Goal: Task Accomplishment & Management: Complete application form

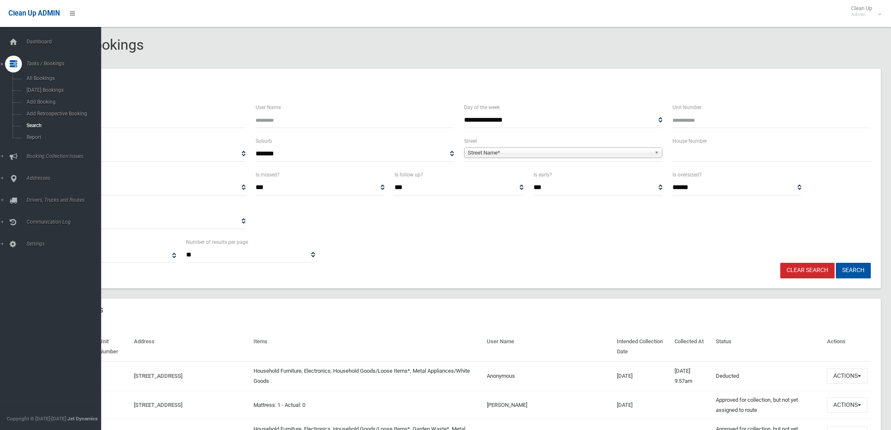
select select
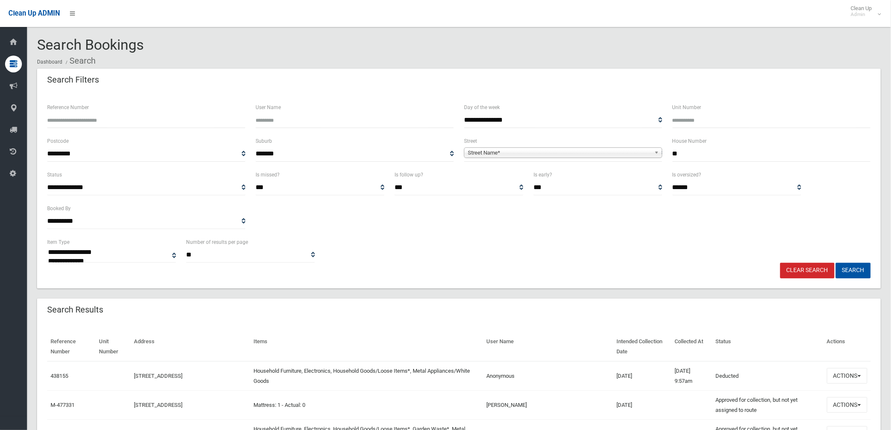
type input "**"
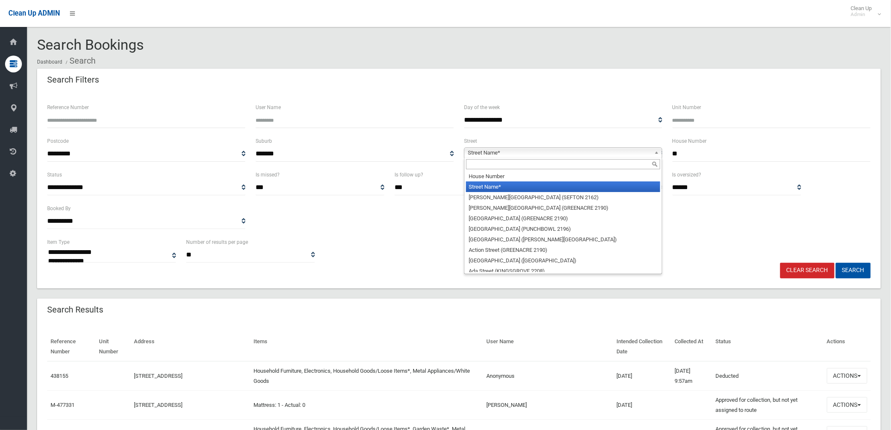
click at [634, 156] on span "Street Name*" at bounding box center [559, 153] width 183 height 10
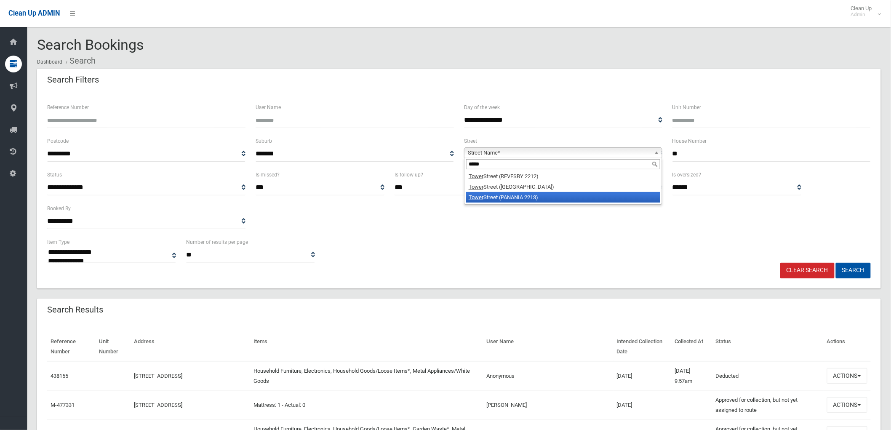
type input "*****"
click at [575, 199] on li "Tower Street (PANANIA 2213)" at bounding box center [563, 197] width 194 height 11
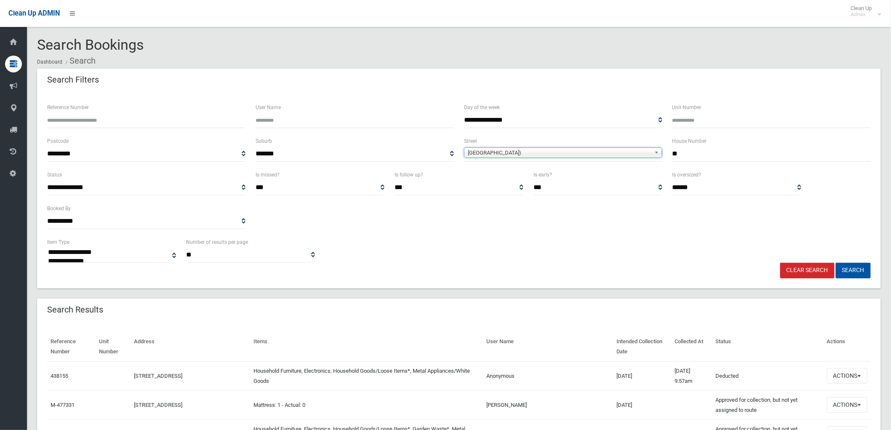
click at [532, 156] on span "Tower Street (PANANIA 2213)" at bounding box center [559, 153] width 183 height 10
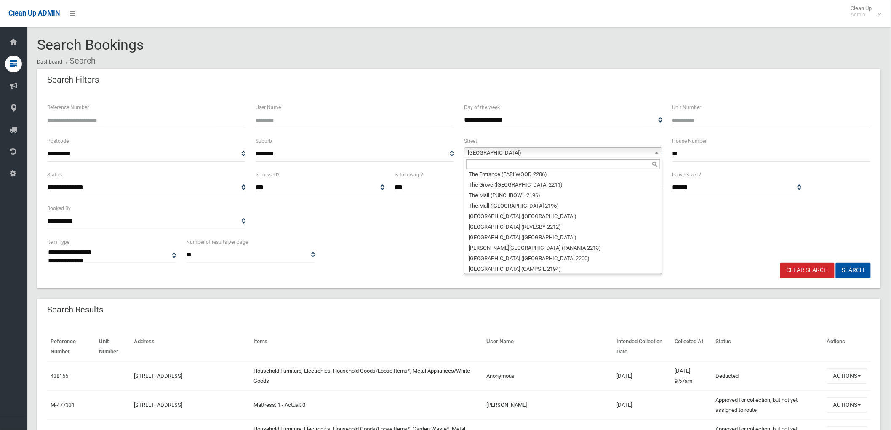
scroll to position [21779, 0]
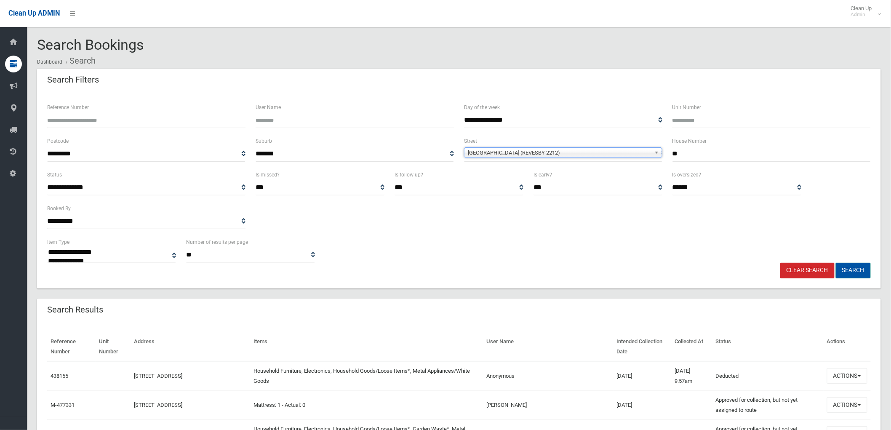
click at [852, 275] on button "Search" at bounding box center [853, 271] width 35 height 16
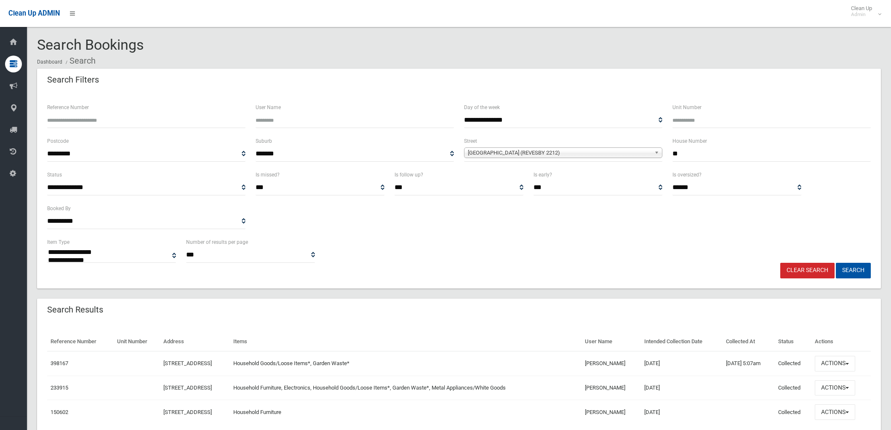
select select
click at [848, 361] on button "Actions" at bounding box center [835, 364] width 40 height 16
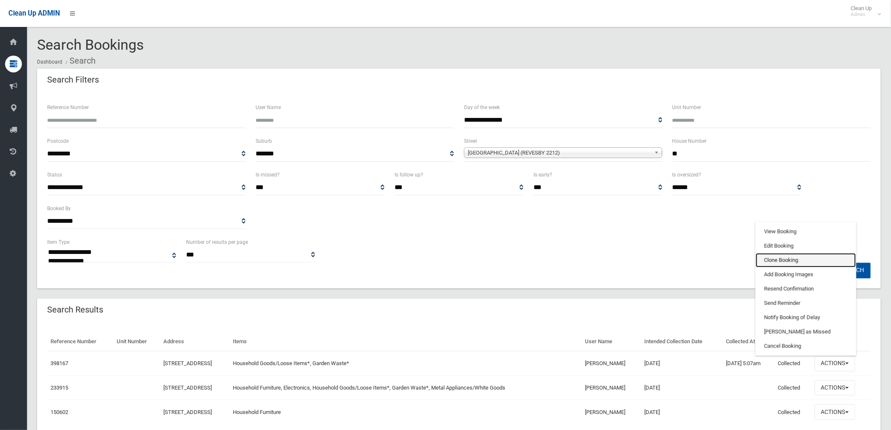
click at [790, 266] on link "Clone Booking" at bounding box center [806, 260] width 100 height 14
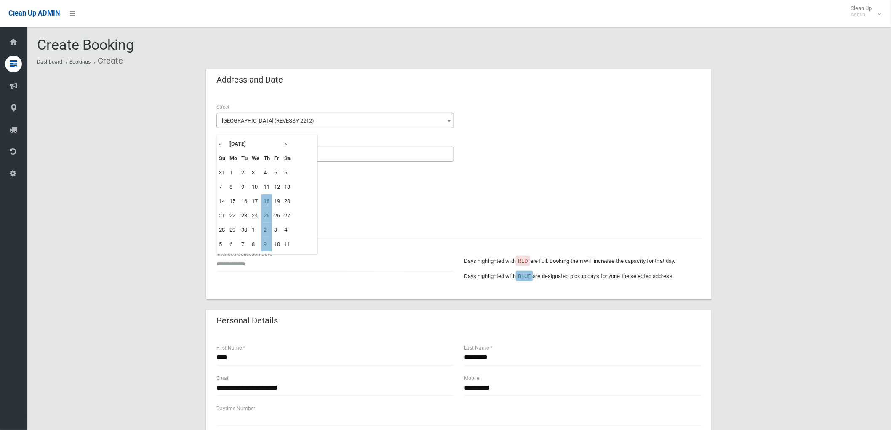
click at [235, 264] on input "text" at bounding box center [336, 264] width 238 height 16
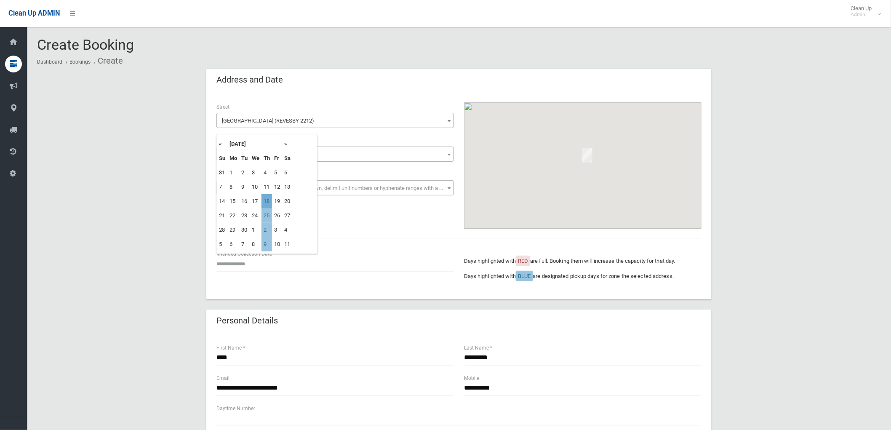
type input "**********"
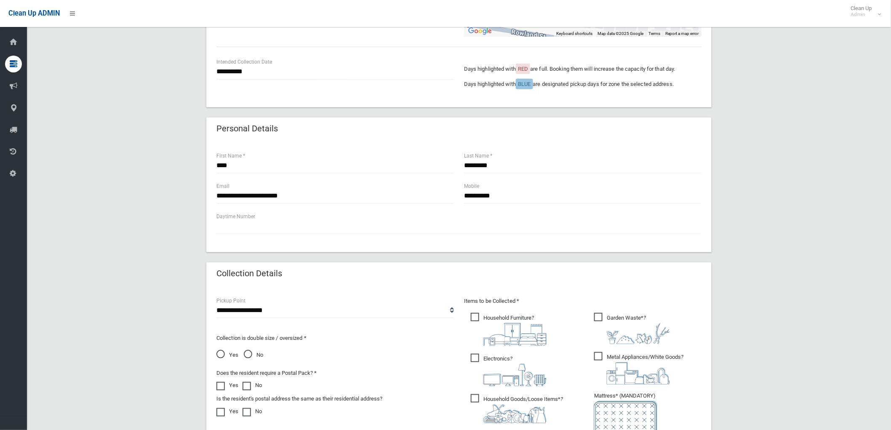
scroll to position [374, 0]
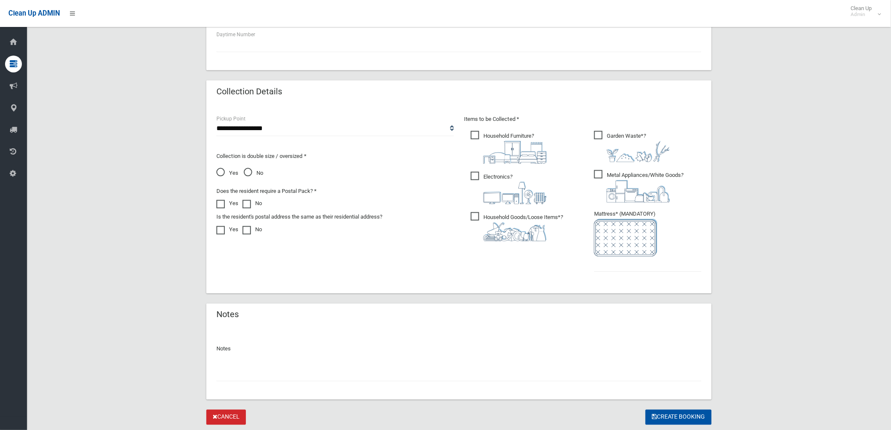
click at [481, 176] on span "Electronics ?" at bounding box center [509, 188] width 76 height 32
click at [484, 126] on div "Items to be Collected * Household Furniture ?" at bounding box center [583, 198] width 248 height 169
click at [484, 133] on span "Household Furniture ?" at bounding box center [509, 147] width 76 height 33
click at [609, 174] on span "Metal Appliances/White Goods ?" at bounding box center [638, 186] width 89 height 32
click at [608, 122] on p "Items to be Collected *" at bounding box center [583, 119] width 238 height 10
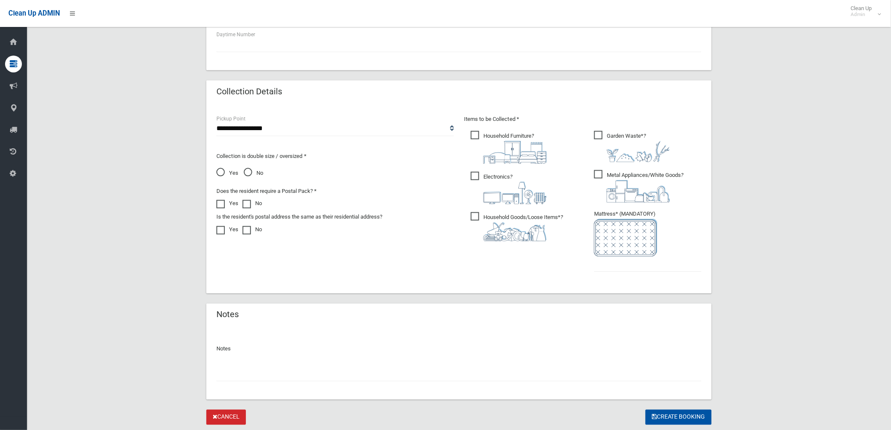
drag, startPoint x: 609, startPoint y: 127, endPoint x: 609, endPoint y: 132, distance: 4.6
click at [609, 130] on div "Items to be Collected * Household Furniture ?" at bounding box center [583, 198] width 248 height 169
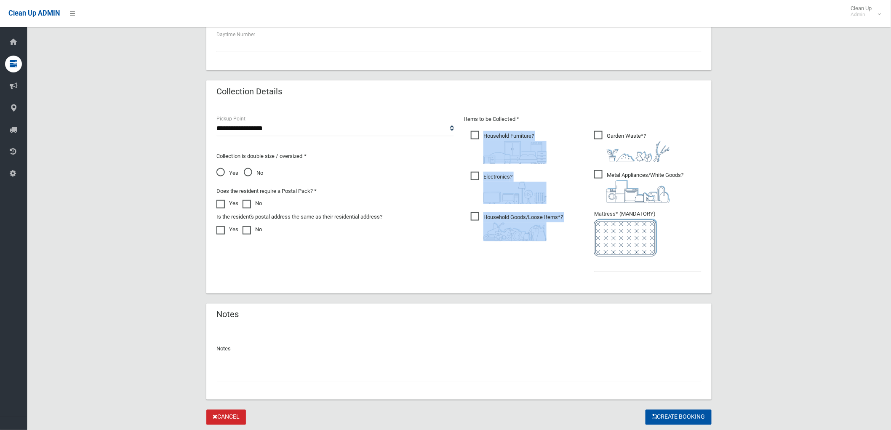
click at [609, 141] on img at bounding box center [638, 151] width 63 height 21
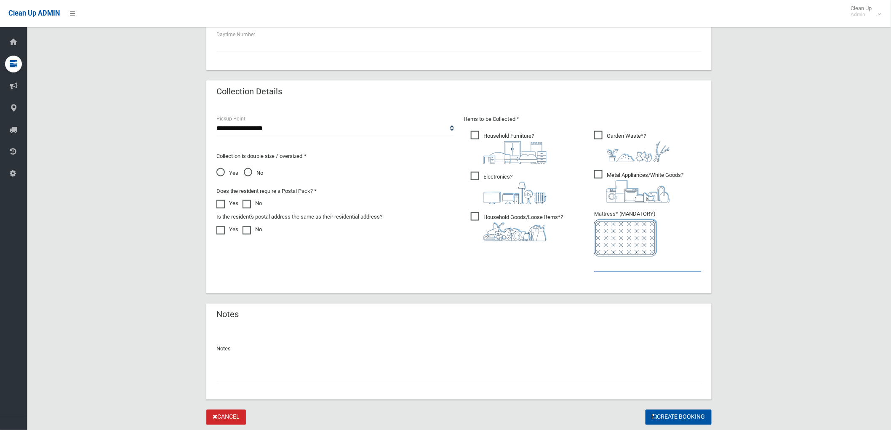
click at [612, 260] on input "text" at bounding box center [647, 265] width 107 height 16
type input "*"
click at [474, 267] on div "Items to be Collected * Household Furniture ? *" at bounding box center [583, 198] width 248 height 169
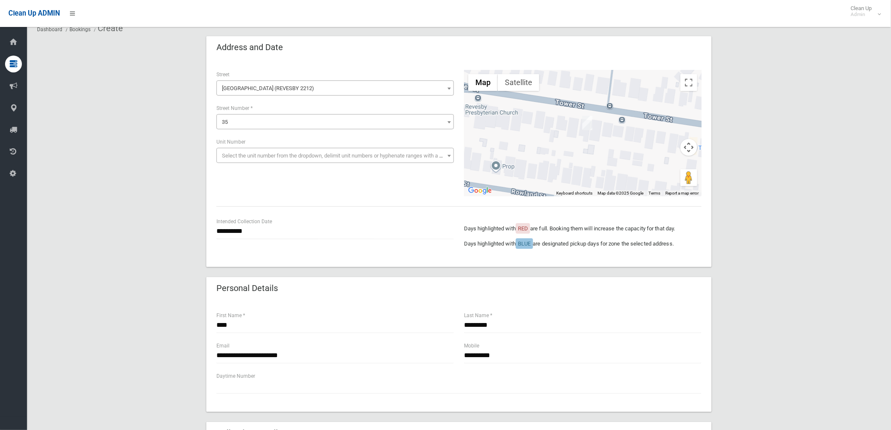
scroll to position [94, 0]
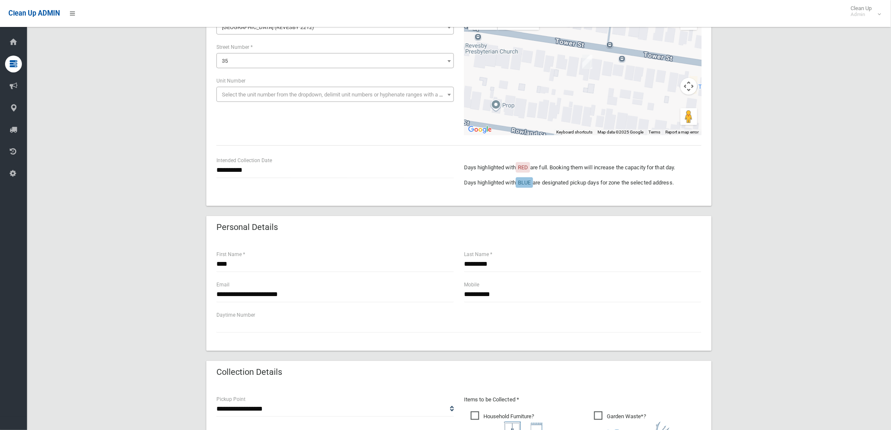
click at [259, 193] on div "**********" at bounding box center [458, 176] width 495 height 40
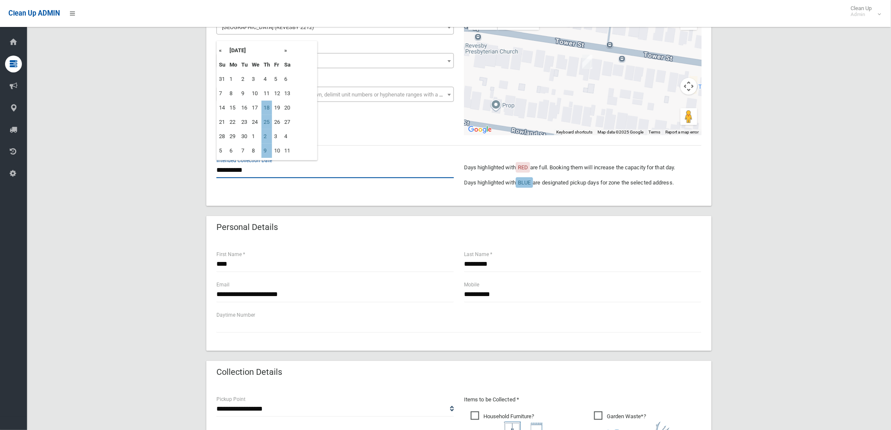
click at [260, 171] on input "**********" at bounding box center [336, 171] width 238 height 16
click at [351, 144] on div "**********" at bounding box center [459, 102] width 506 height 207
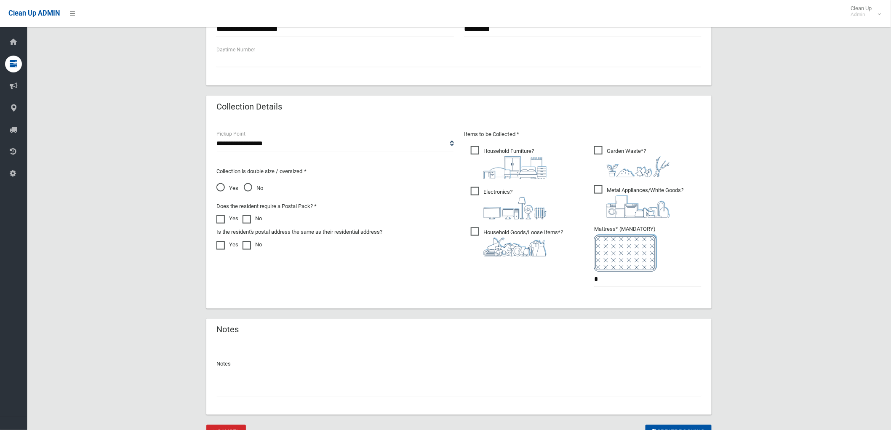
scroll to position [399, 0]
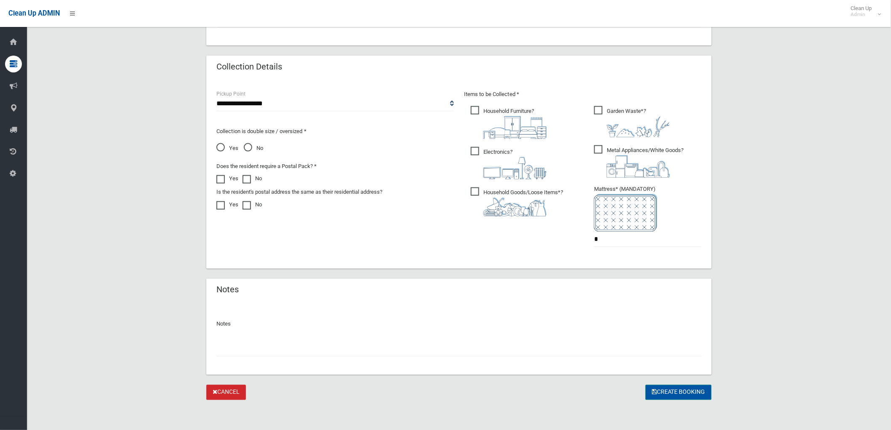
click at [663, 389] on button "Create Booking" at bounding box center [679, 393] width 66 height 16
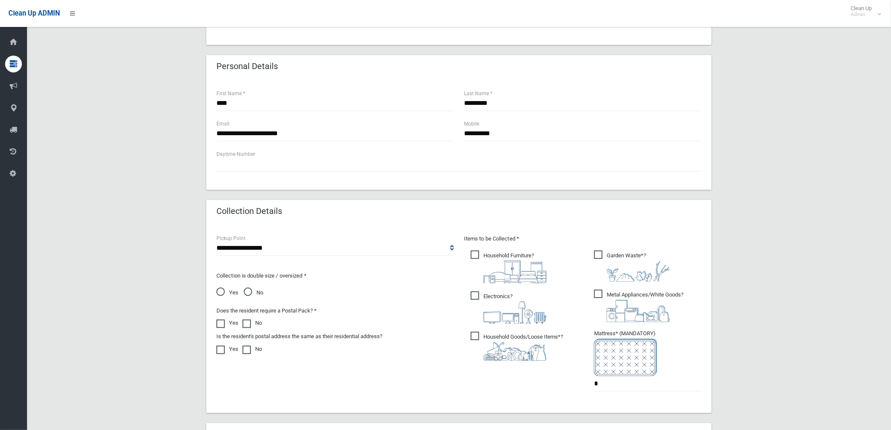
scroll to position [212, 0]
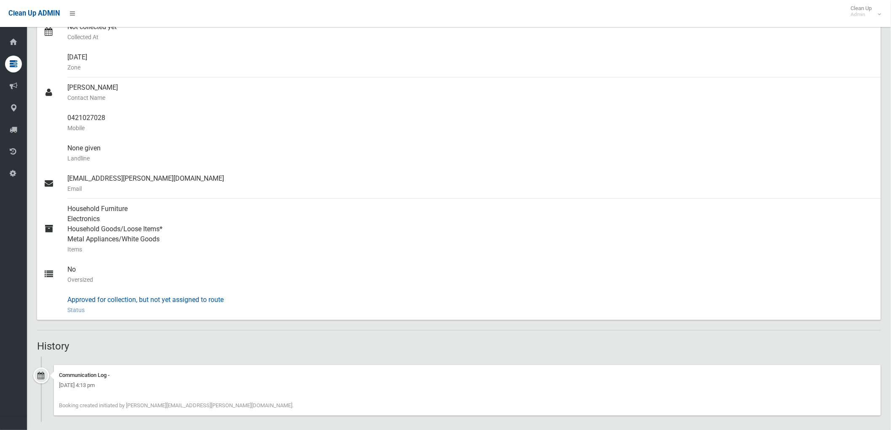
scroll to position [220, 0]
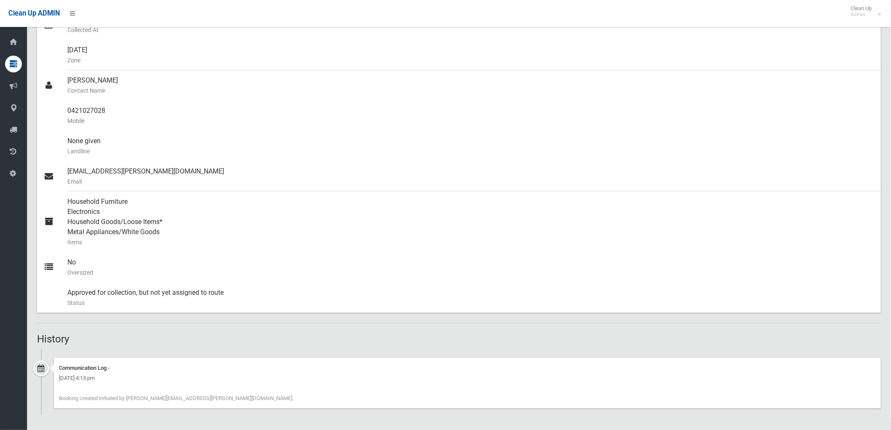
drag, startPoint x: 228, startPoint y: 401, endPoint x: 30, endPoint y: 398, distance: 198.0
click at [29, 397] on section "Booking No. 484148 Created 08/09/2025 Dashboard Bookings #484148 Booking Detail…" at bounding box center [459, 123] width 864 height 613
click at [230, 399] on div "Communication Log - Monday 8th September 2025 - 4:13 pm Booking created initiat…" at bounding box center [467, 383] width 827 height 51
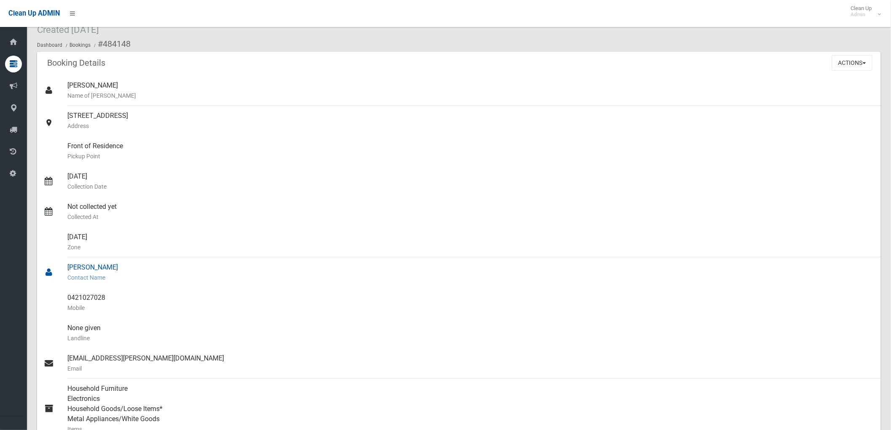
scroll to position [0, 0]
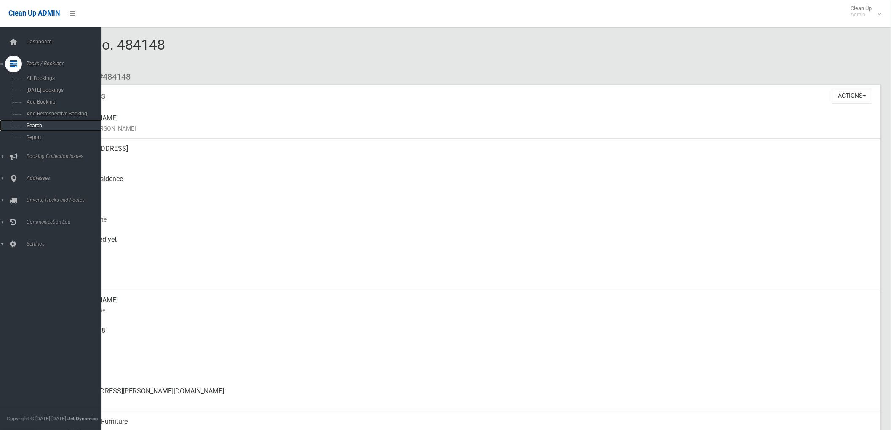
click at [21, 124] on link "Search" at bounding box center [54, 126] width 108 height 12
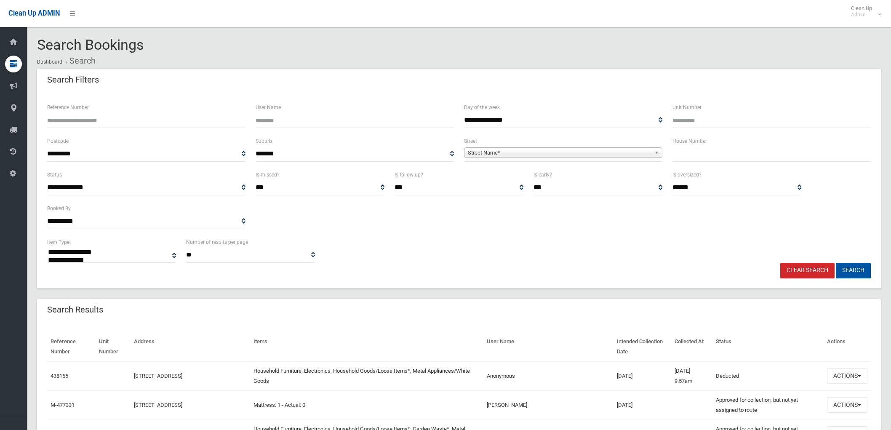
select select
click at [520, 53] on ol "Dashboard Search" at bounding box center [459, 61] width 844 height 16
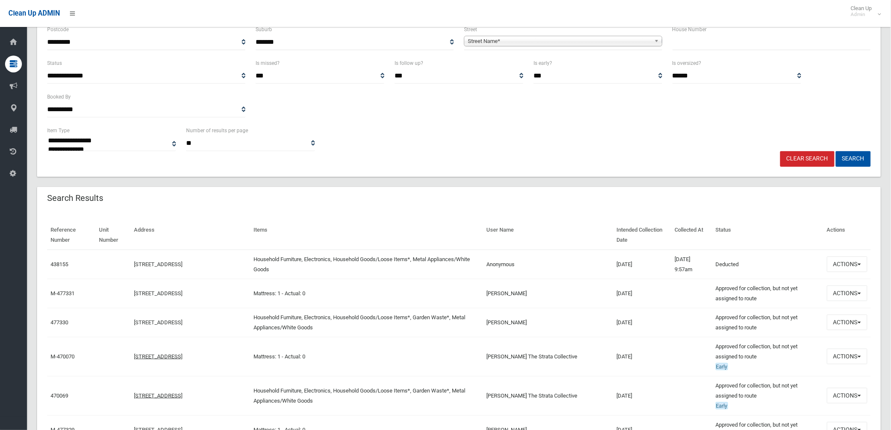
scroll to position [140, 0]
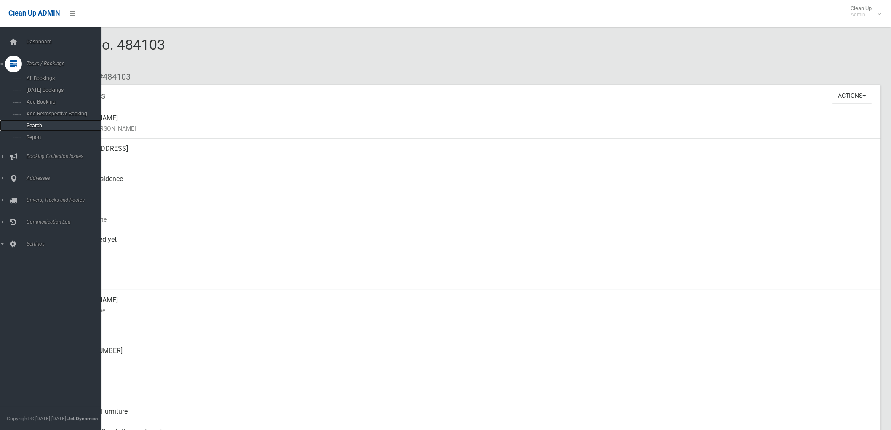
click at [26, 124] on span "Search" at bounding box center [62, 126] width 77 height 6
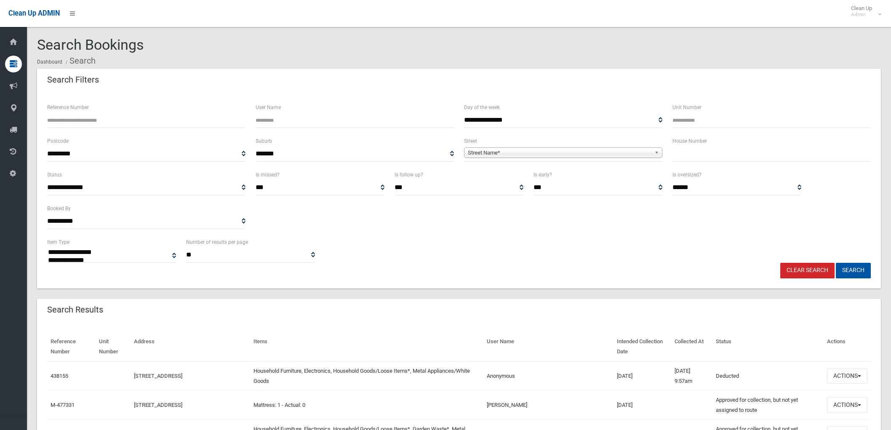
select select
click at [709, 158] on input "text" at bounding box center [772, 154] width 198 height 16
click at [688, 153] on input "text" at bounding box center [772, 154] width 198 height 16
